Goal: Task Accomplishment & Management: Complete application form

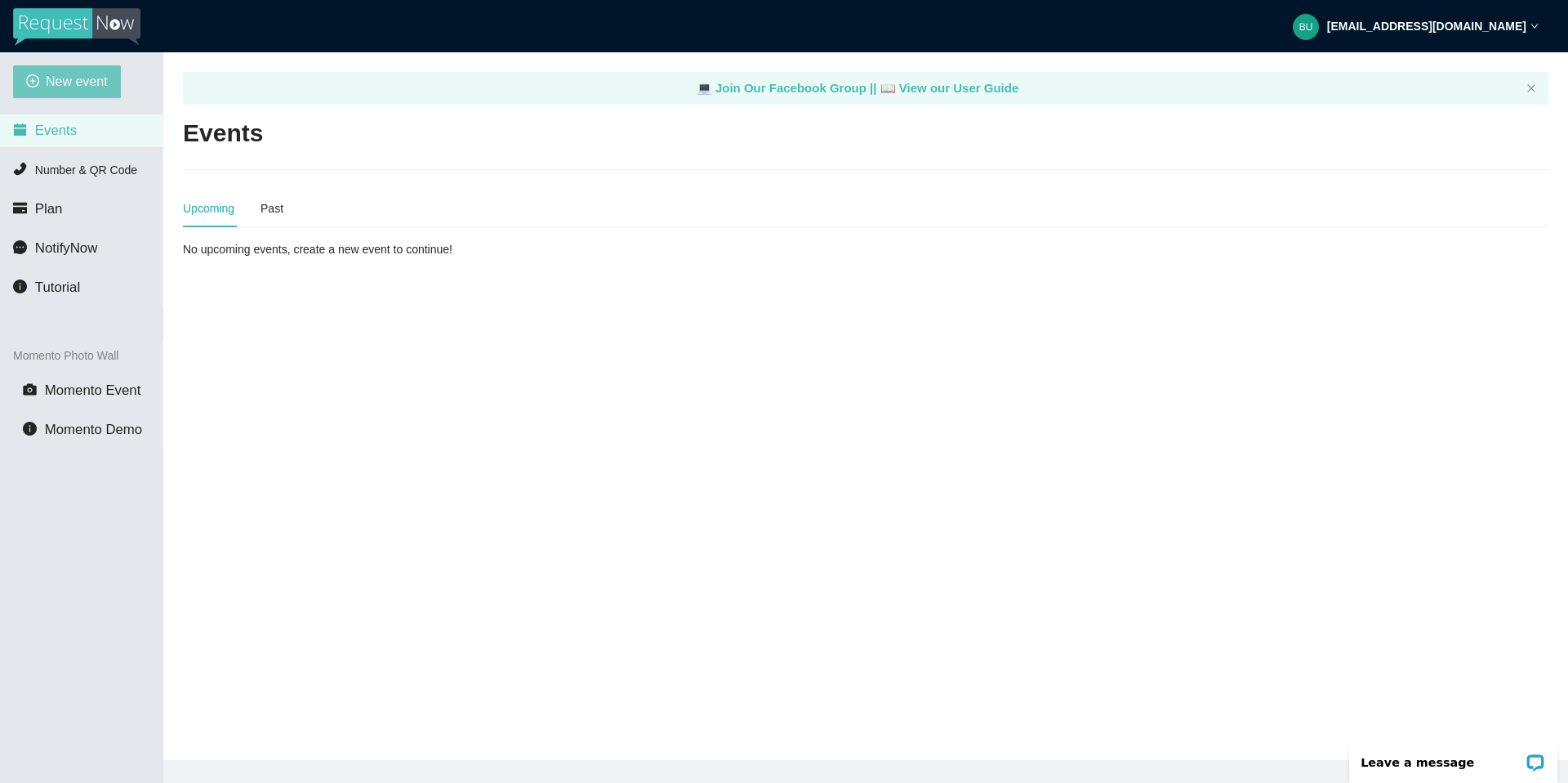
click at [88, 86] on span "New event" at bounding box center [76, 81] width 62 height 21
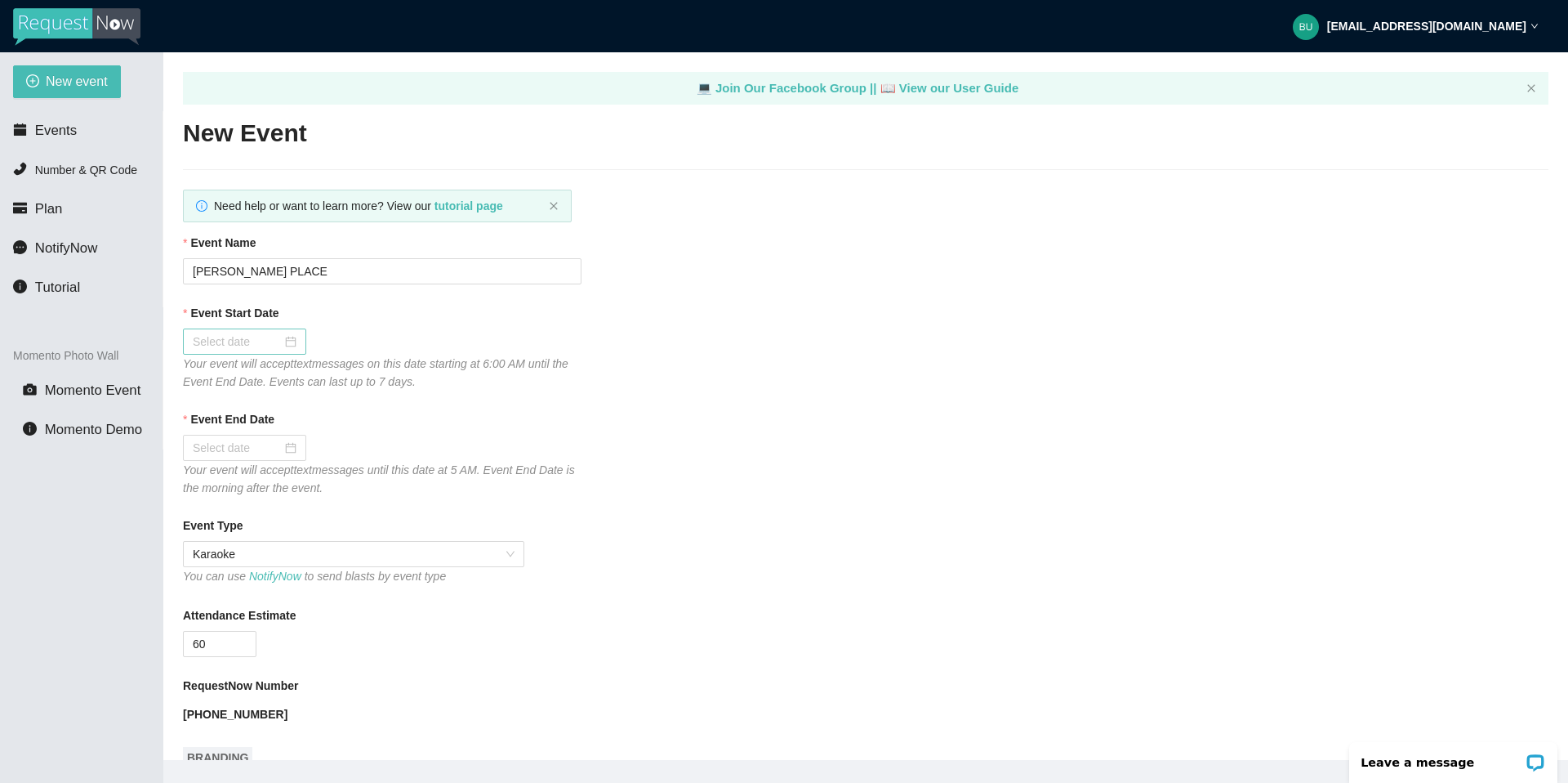
click at [278, 336] on div at bounding box center [244, 341] width 104 height 18
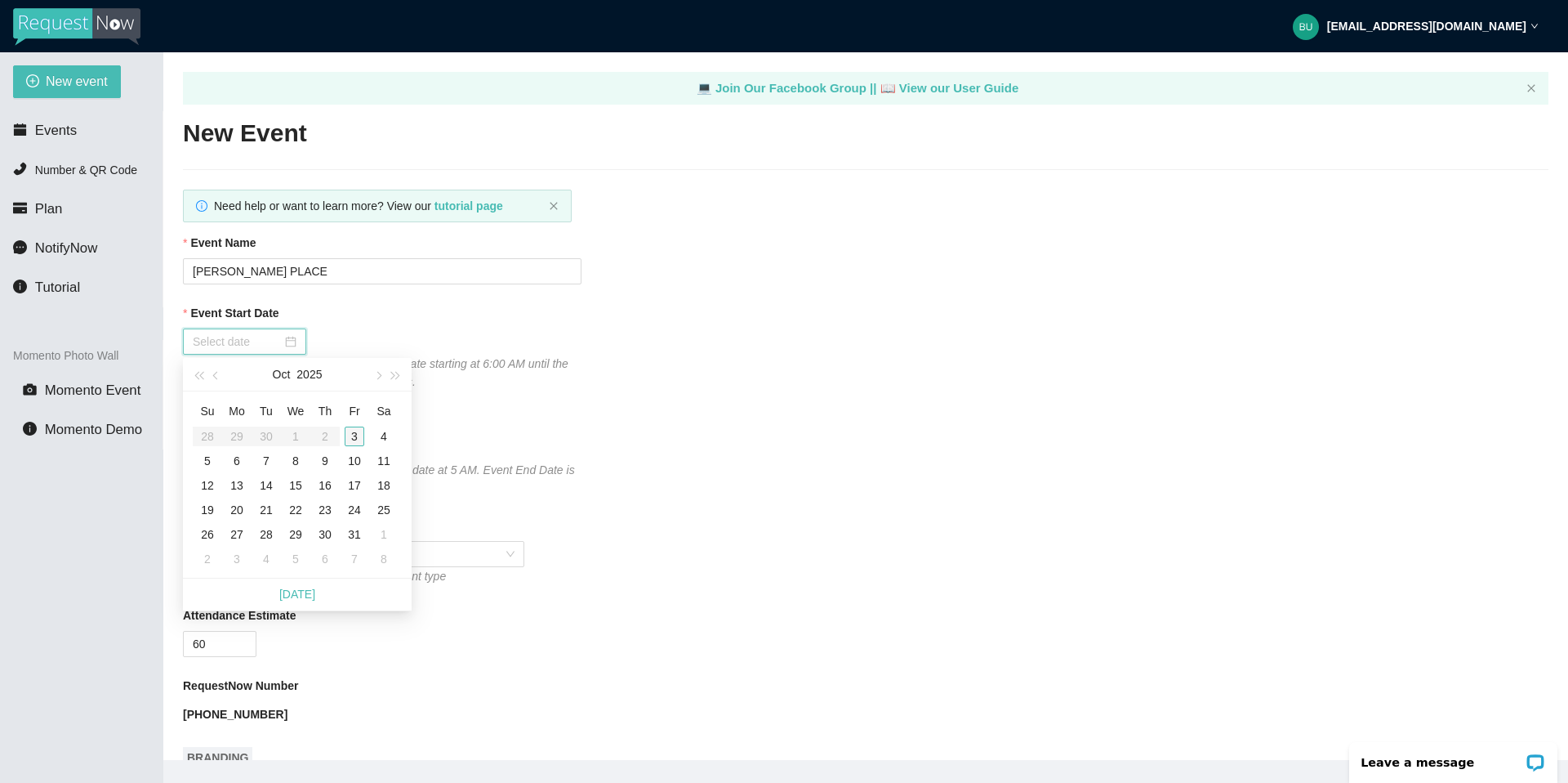
type input "[DATE]"
click at [354, 434] on div "3" at bounding box center [355, 436] width 20 height 20
type input "[DATE]"
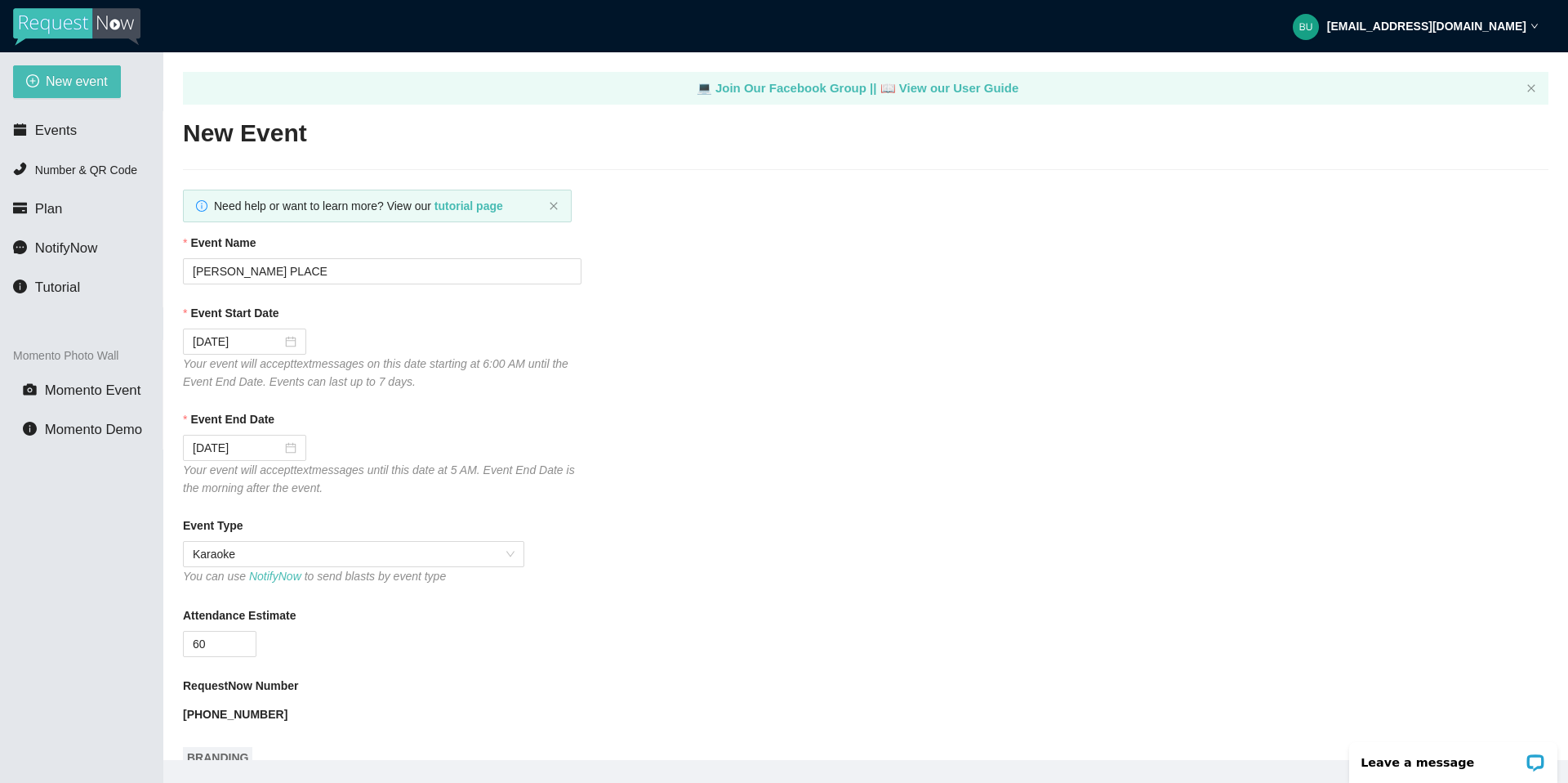
click at [450, 696] on div "RequestNow Number" at bounding box center [866, 688] width 1366 height 25
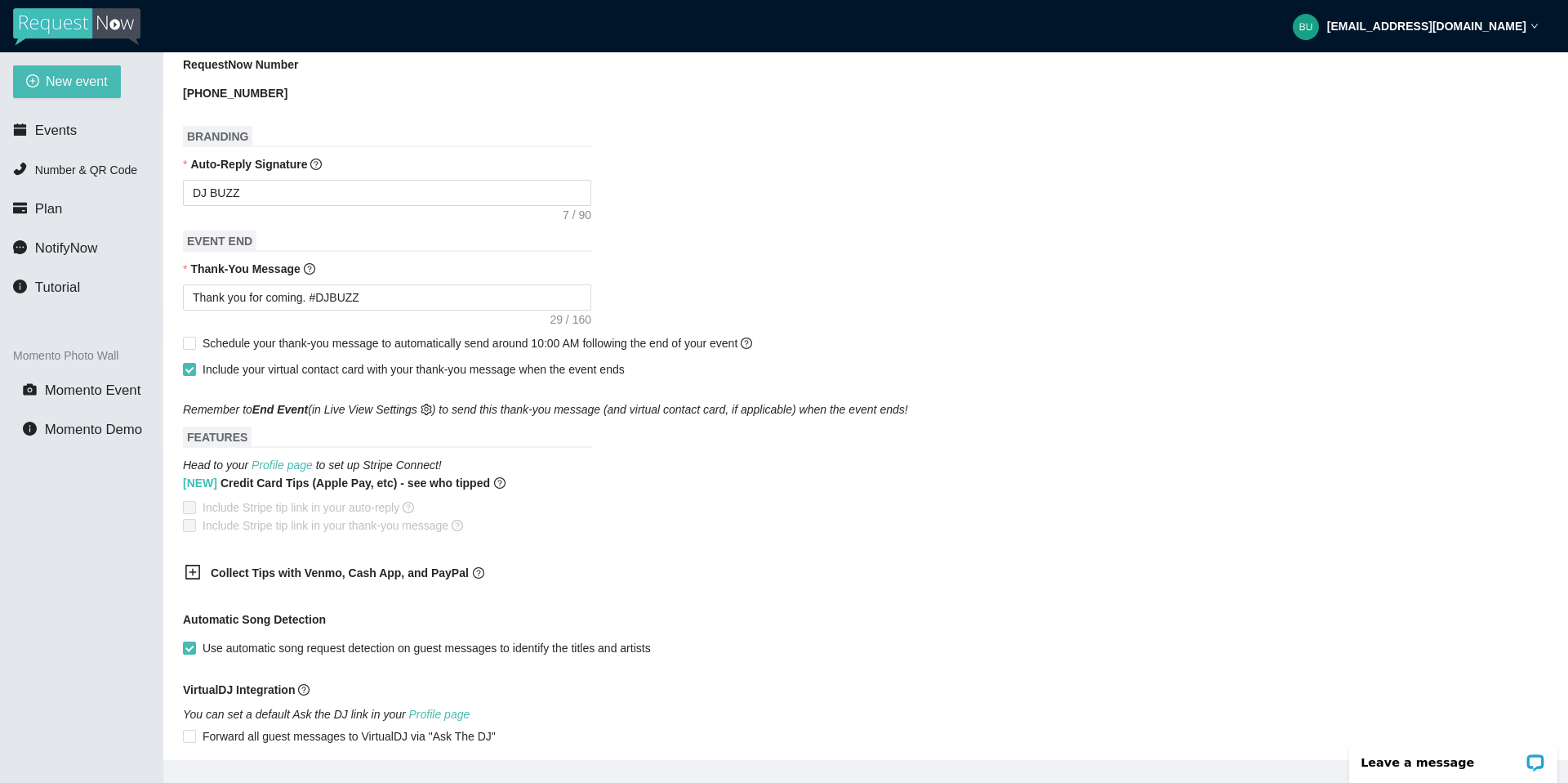
scroll to position [654, 0]
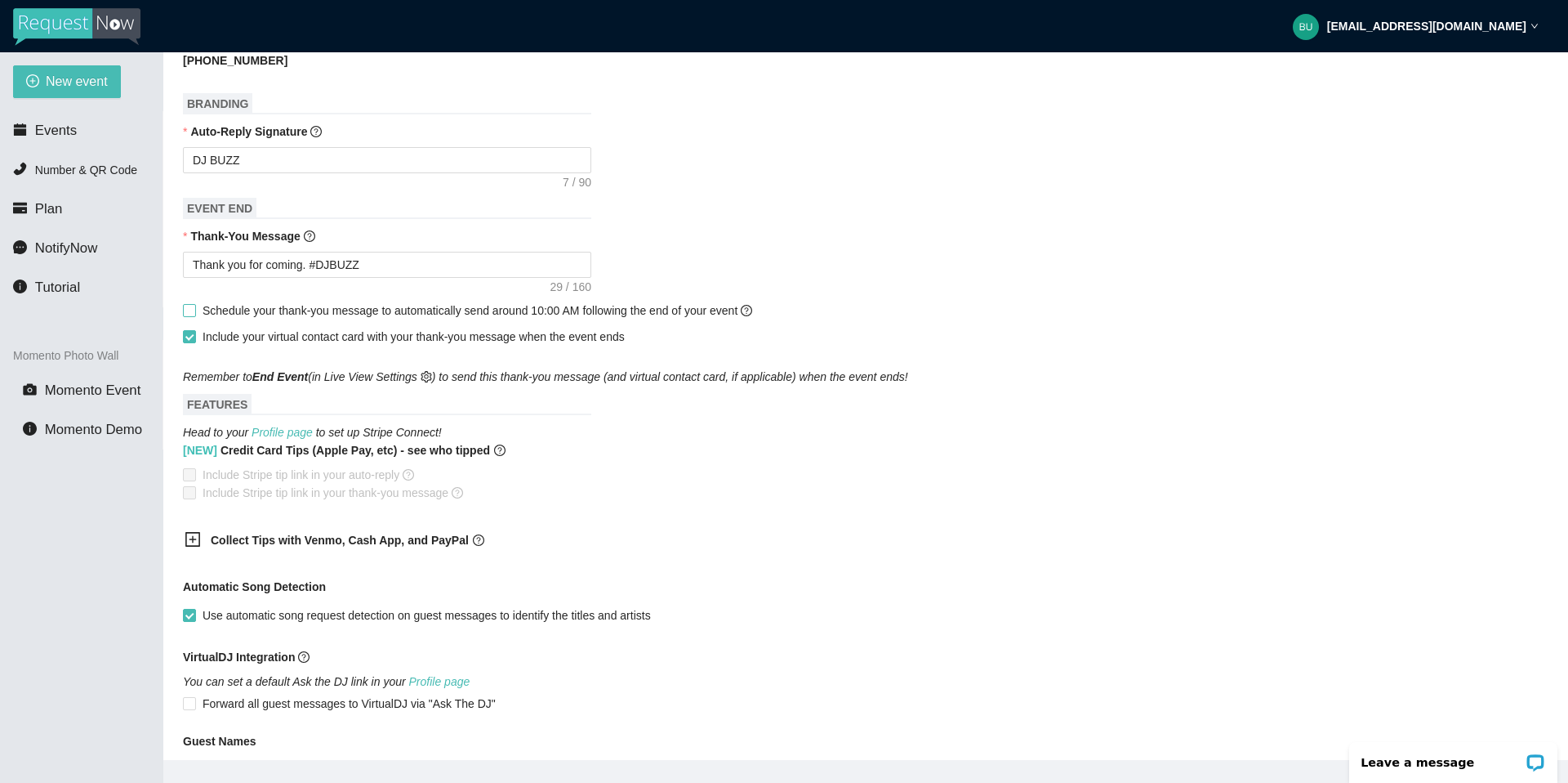
click at [191, 308] on input "Schedule your thank-you message to automatically send around 10:00 AM following…" at bounding box center [189, 310] width 12 height 12
checkbox input "true"
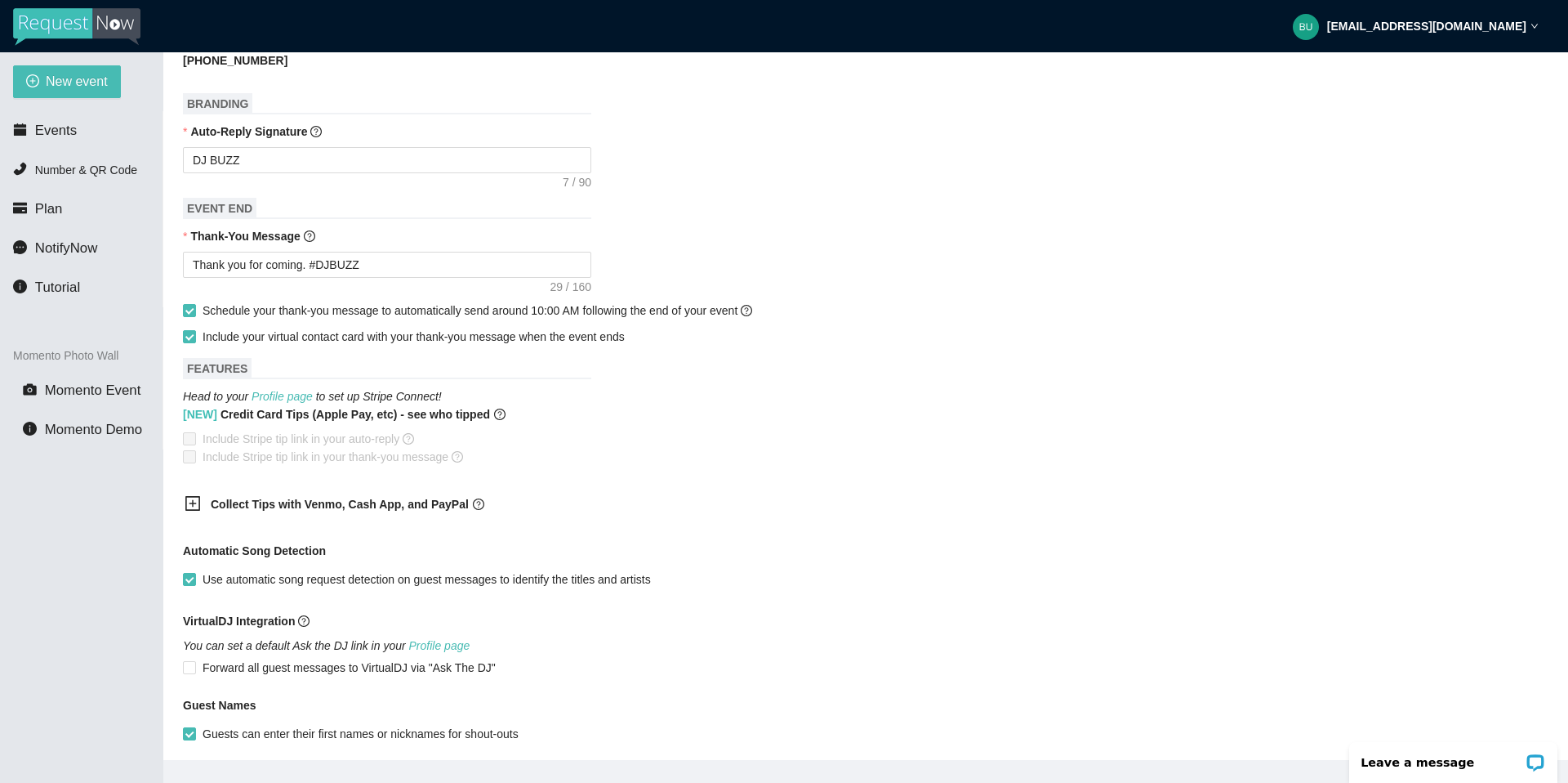
click at [756, 531] on form "Event Name [PERSON_NAME] PLACE Event Start Date [DATE] Your event will accept t…" at bounding box center [866, 236] width 1366 height 1312
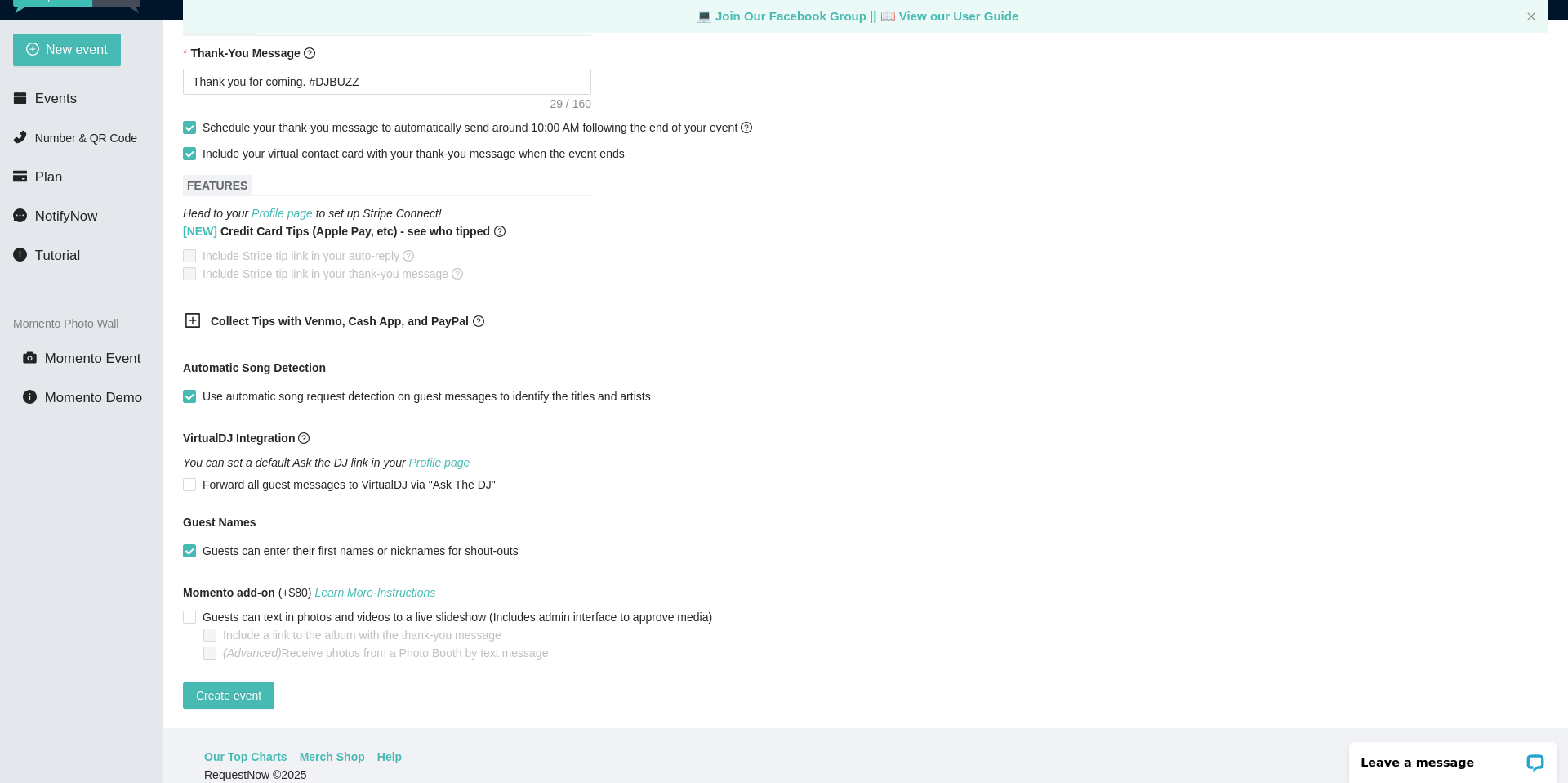
scroll to position [52, 0]
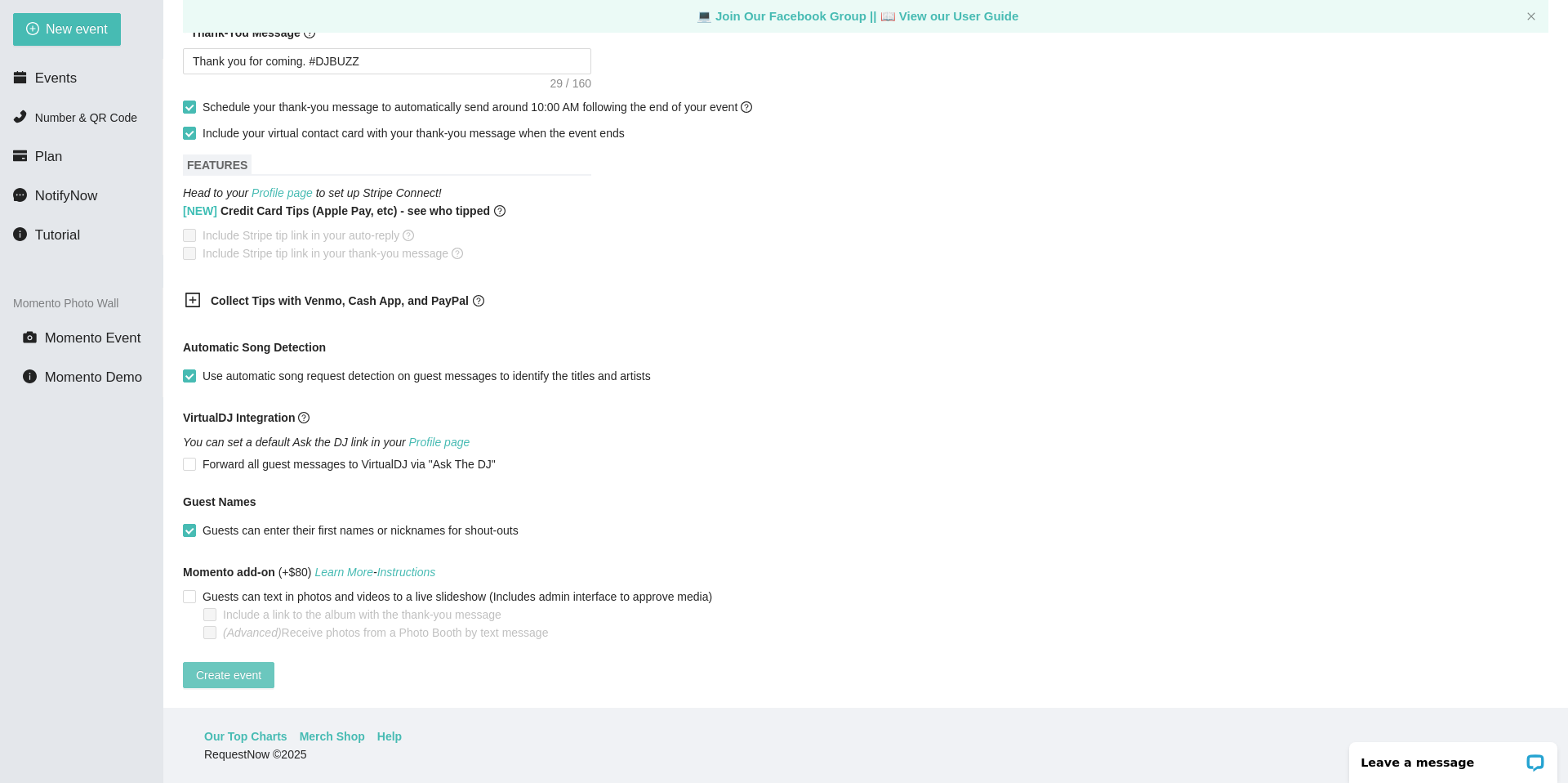
click at [235, 668] on span "Create event" at bounding box center [229, 675] width 65 height 18
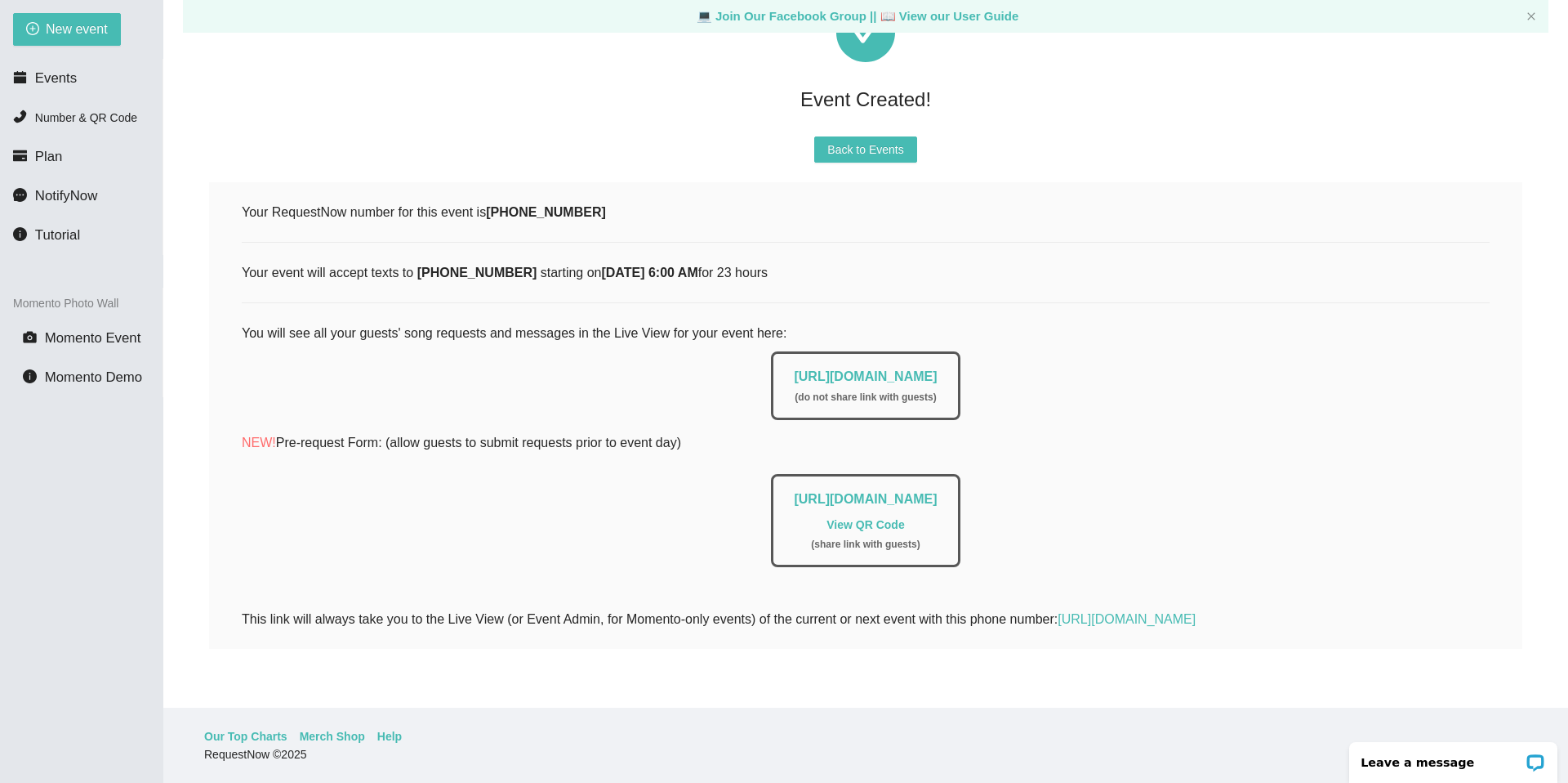
scroll to position [112, 0]
click at [891, 369] on link "[URL][DOMAIN_NAME]" at bounding box center [865, 376] width 143 height 14
